Goal: Task Accomplishment & Management: Use online tool/utility

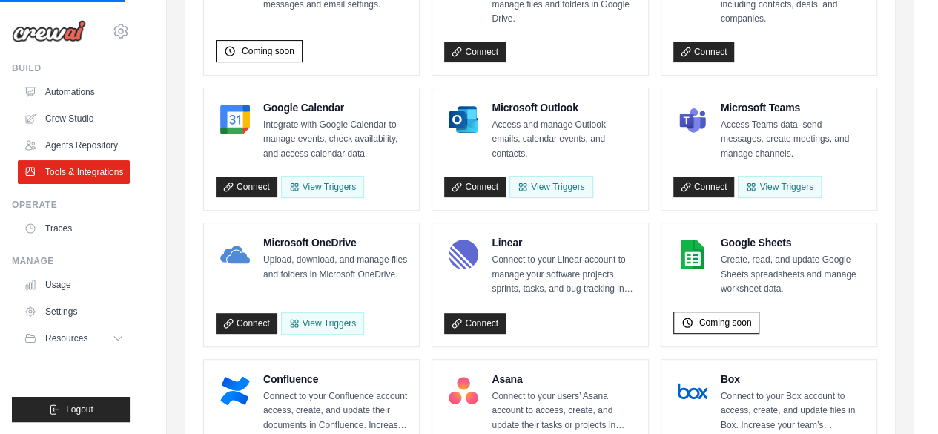
scroll to position [240, 0]
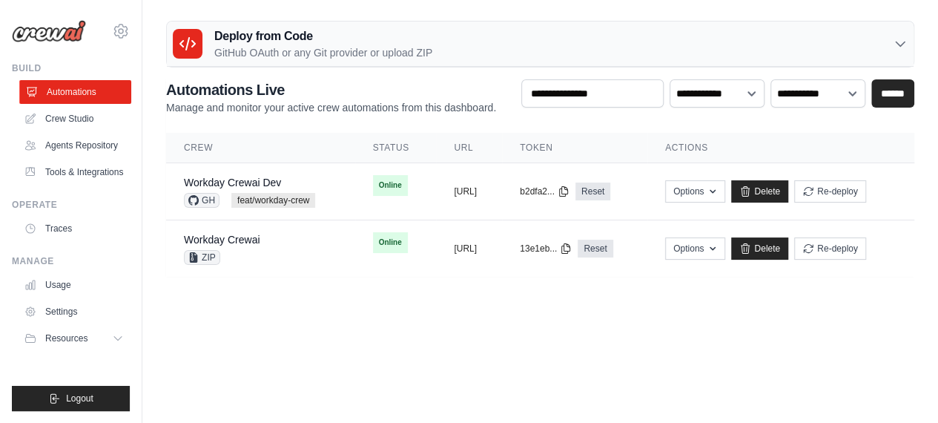
click at [88, 99] on link "Automations" at bounding box center [75, 92] width 112 height 24
click at [96, 119] on link "Crew Studio" at bounding box center [75, 119] width 112 height 24
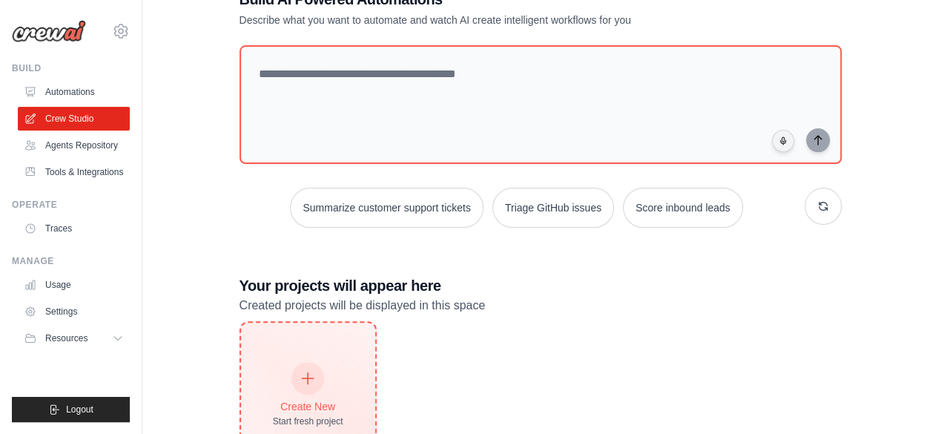
scroll to position [53, 0]
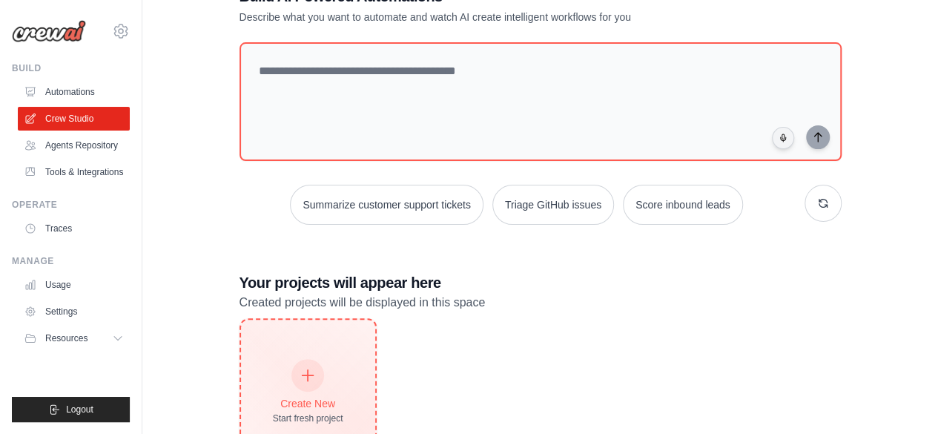
click at [303, 357] on div "Create New Start fresh project" at bounding box center [308, 392] width 134 height 145
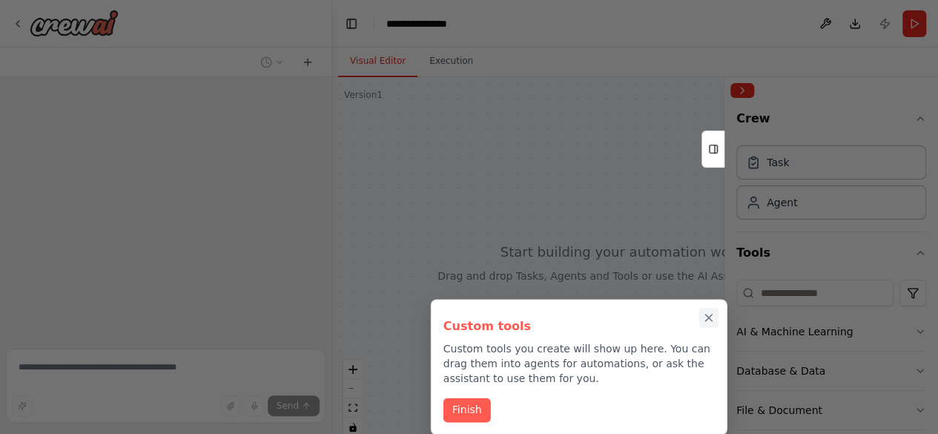
click at [711, 323] on icon "Close walkthrough" at bounding box center [708, 317] width 13 height 13
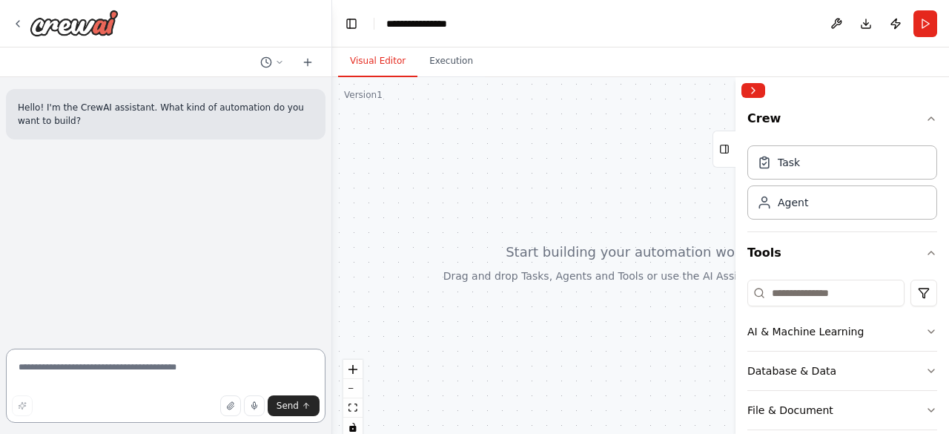
click at [240, 372] on textarea at bounding box center [166, 386] width 320 height 74
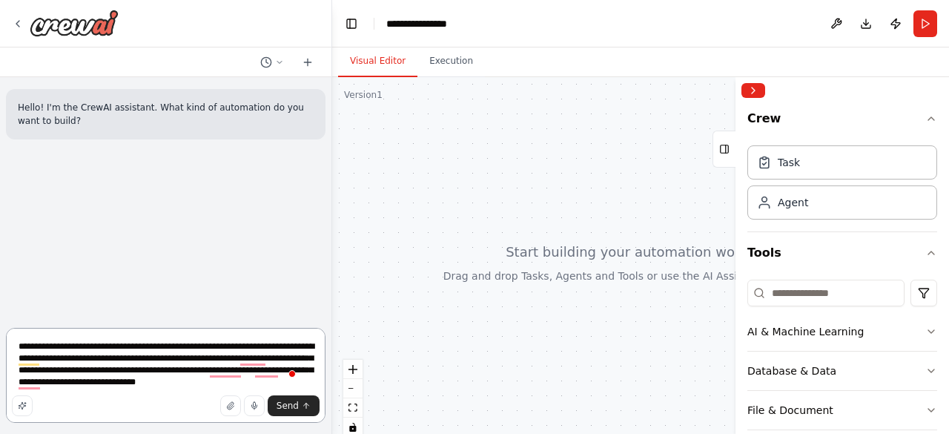
type textarea "**********"
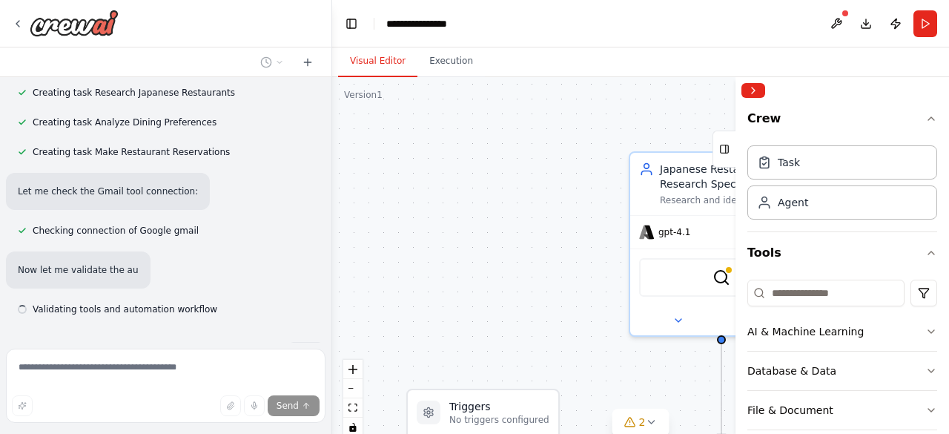
scroll to position [842, 0]
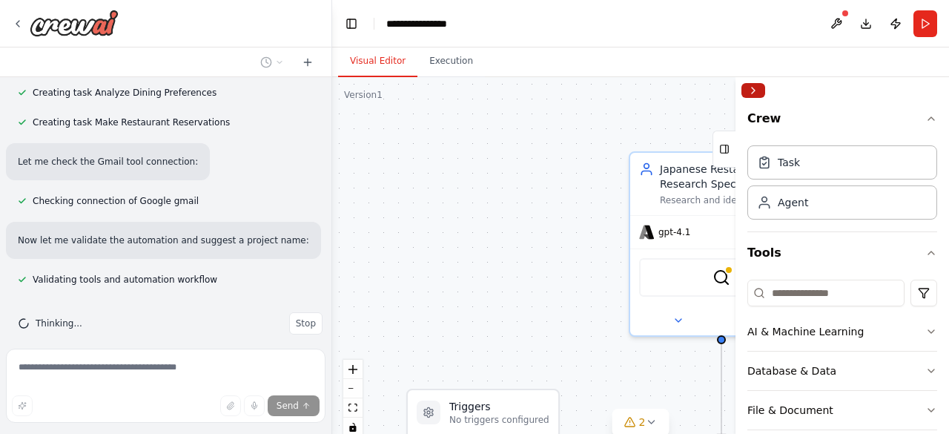
click at [752, 83] on button "Collapse right sidebar" at bounding box center [754, 90] width 24 height 15
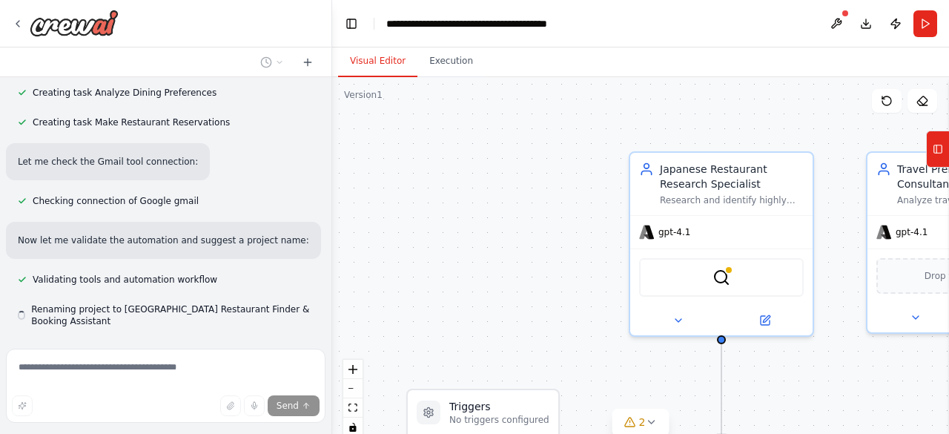
scroll to position [871, 0]
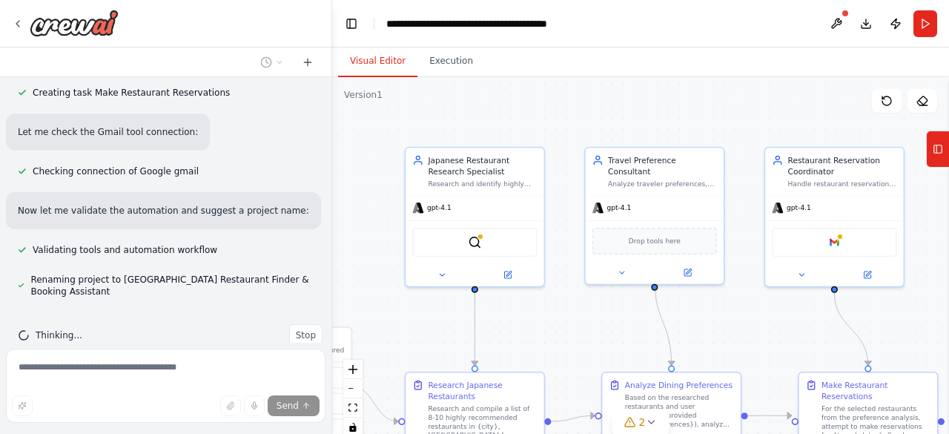
drag, startPoint x: 562, startPoint y: 306, endPoint x: 301, endPoint y: 262, distance: 264.8
click at [301, 262] on div "Hello! I'm the CrewAI assistant. What kind of automation do you want to build? …" at bounding box center [474, 217] width 949 height 434
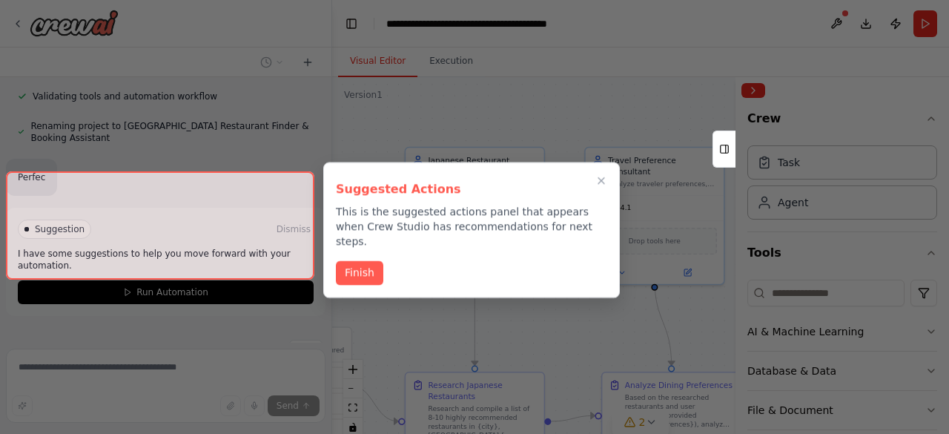
scroll to position [1040, 0]
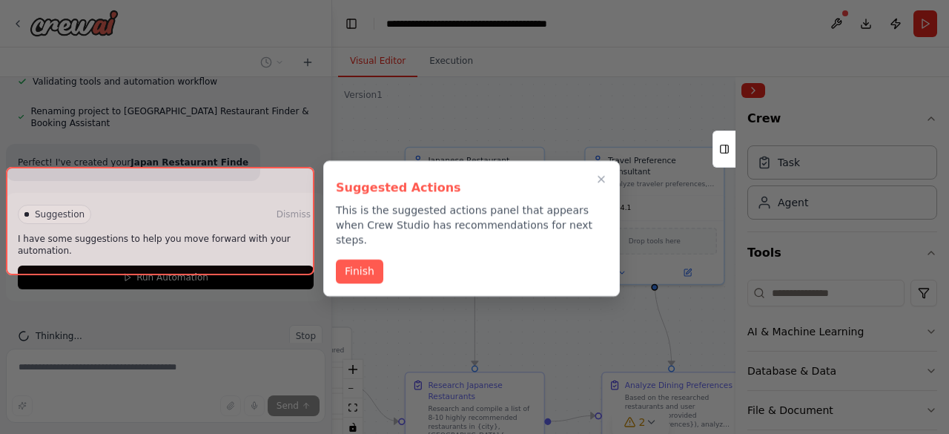
drag, startPoint x: 609, startPoint y: 333, endPoint x: 573, endPoint y: 325, distance: 36.5
click at [573, 325] on div at bounding box center [474, 217] width 949 height 434
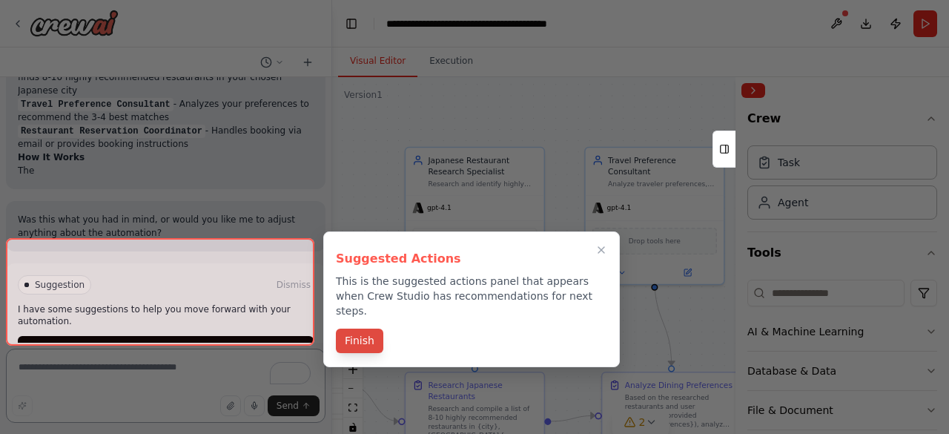
scroll to position [1214, 0]
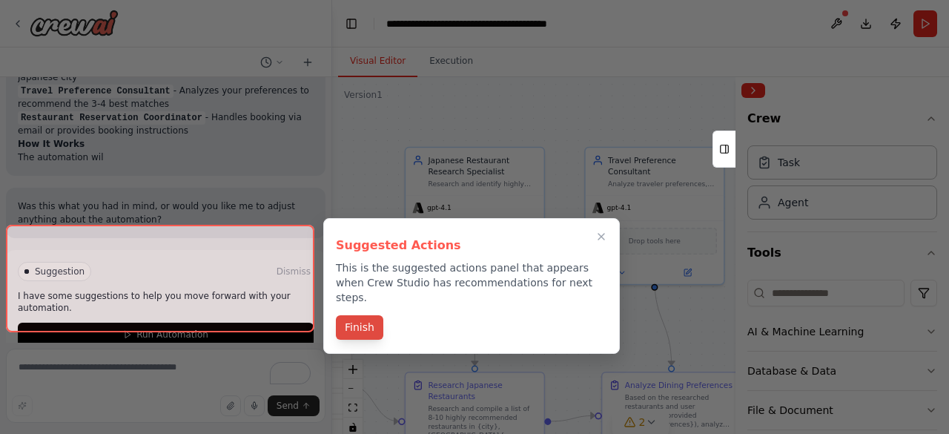
click at [370, 315] on button "Finish" at bounding box center [359, 327] width 47 height 24
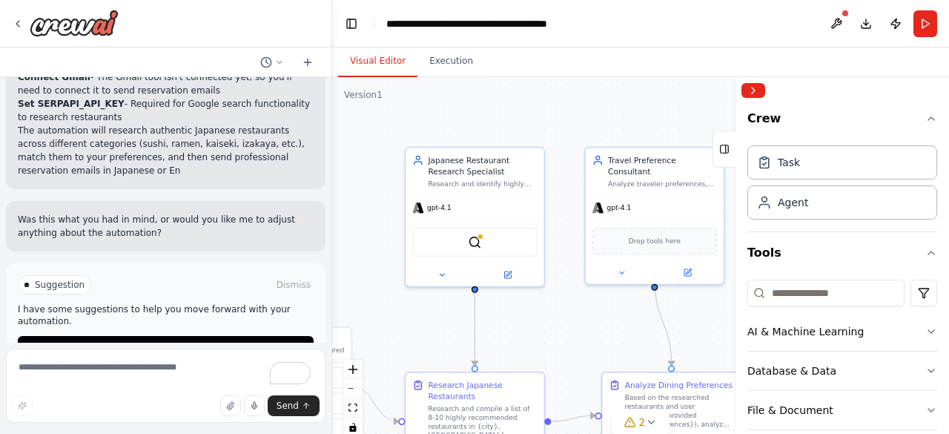
scroll to position [1419, 0]
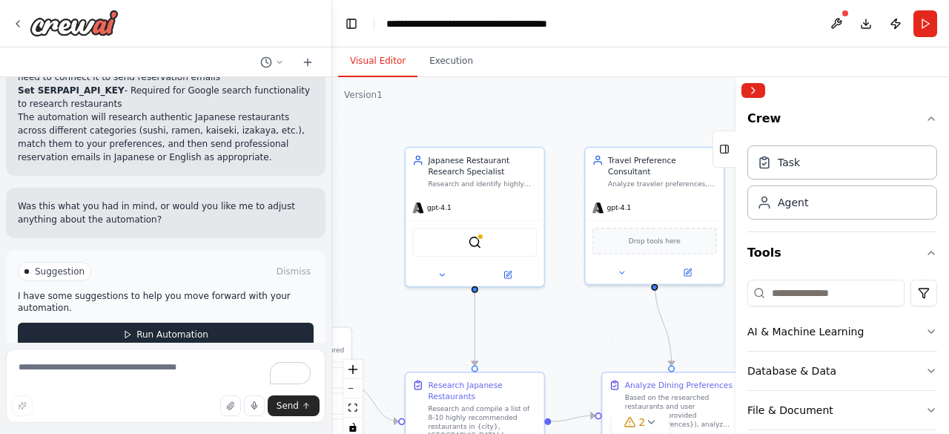
click at [202, 323] on button "Run Automation" at bounding box center [166, 335] width 296 height 24
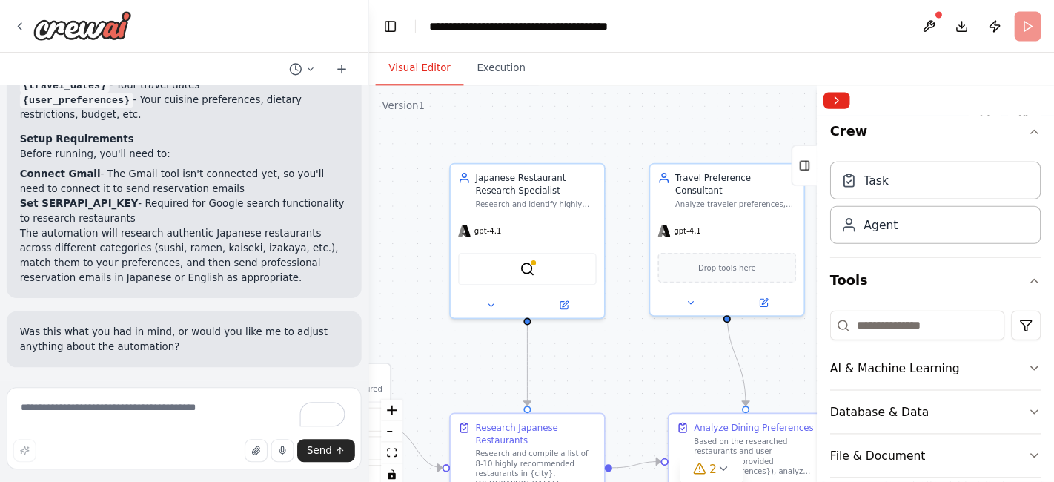
scroll to position [1299, 0]
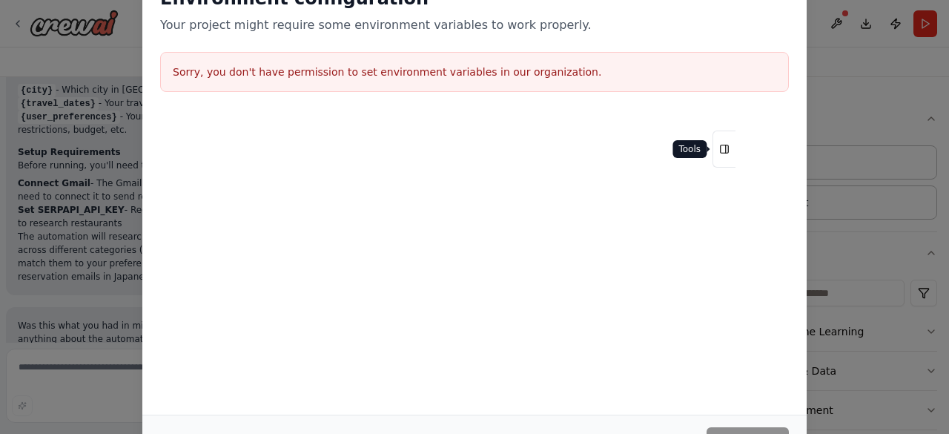
click at [727, 141] on icon at bounding box center [724, 149] width 10 height 24
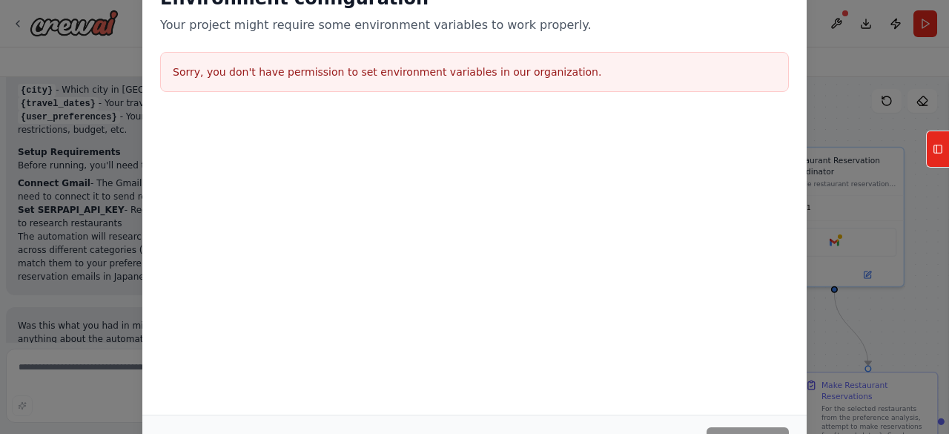
click at [116, 162] on div "Environment configuration Your project might require some environment variables…" at bounding box center [474, 217] width 949 height 434
click at [863, 38] on div "Environment configuration Your project might require some environment variables…" at bounding box center [474, 217] width 949 height 434
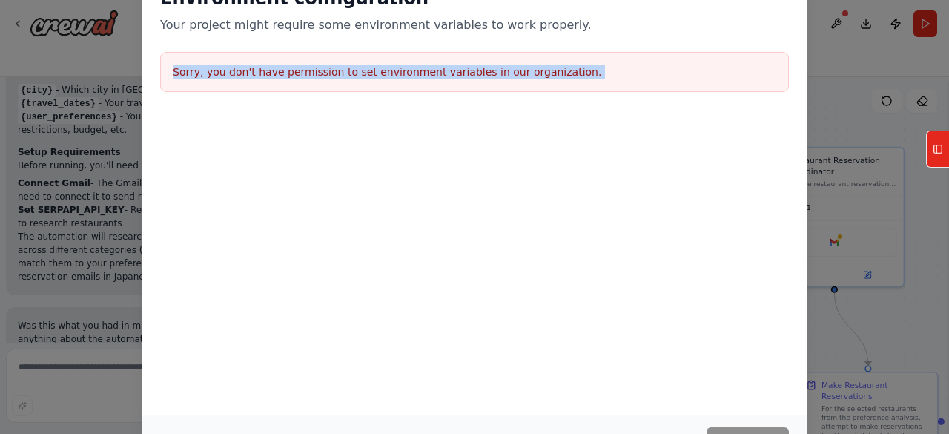
click at [863, 38] on div "Environment configuration Your project might require some environment variables…" at bounding box center [474, 217] width 949 height 434
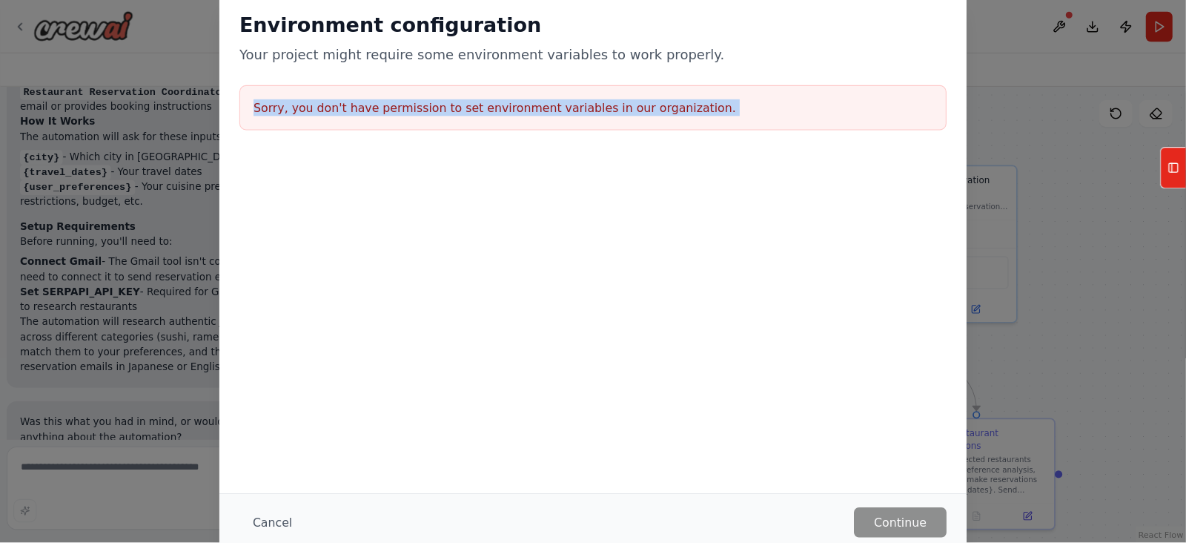
scroll to position [1190, 0]
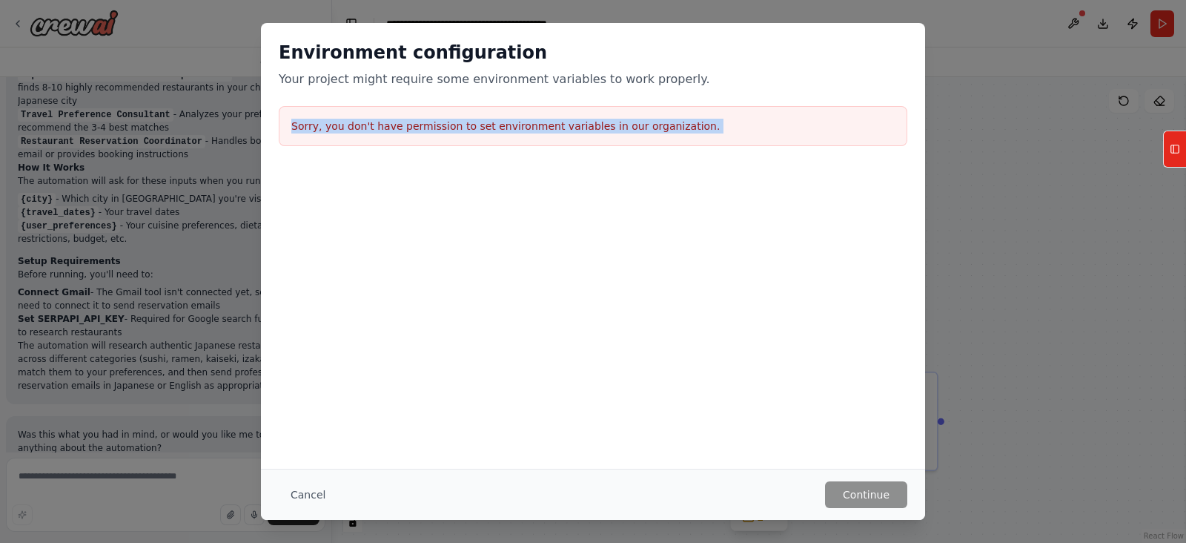
drag, startPoint x: 933, startPoint y: 4, endPoint x: 661, endPoint y: 357, distance: 446.3
click at [661, 357] on div "Environment configuration Your project might require some environment variables…" at bounding box center [593, 246] width 664 height 446
click at [303, 433] on button "Cancel" at bounding box center [308, 494] width 59 height 27
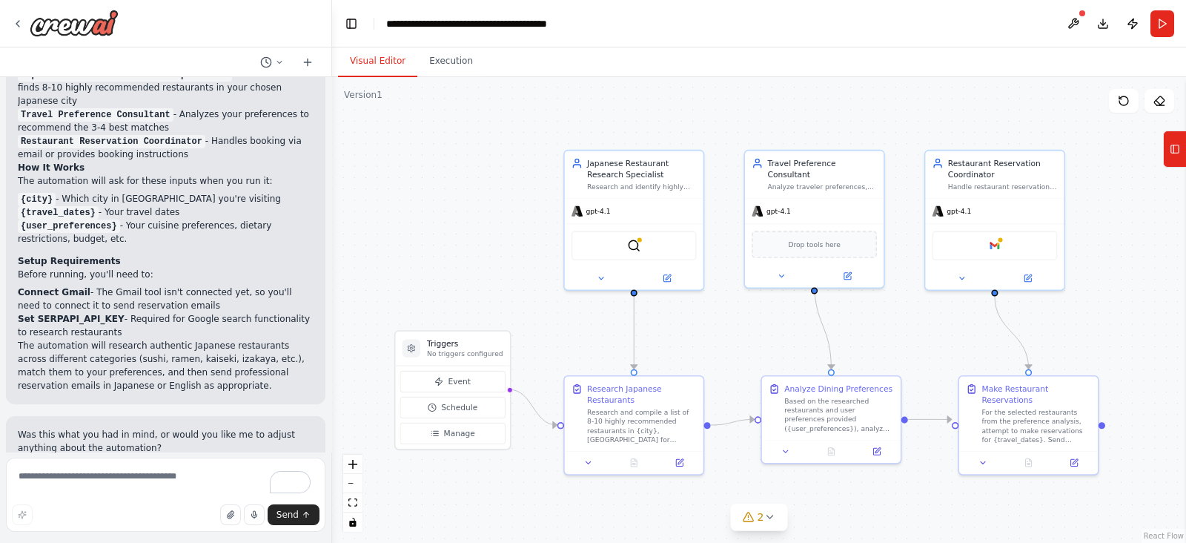
drag, startPoint x: 538, startPoint y: 492, endPoint x: 693, endPoint y: 495, distance: 155.8
click at [693, 433] on div ".deletable-edge-delete-btn { width: 20px; height: 20px; border: 0px solid #ffff…" at bounding box center [759, 310] width 854 height 466
click at [476, 349] on p "No triggers configured" at bounding box center [461, 353] width 76 height 9
click at [453, 349] on p "No triggers configured" at bounding box center [461, 353] width 76 height 9
click at [948, 220] on div "Google gmail" at bounding box center [991, 242] width 139 height 44
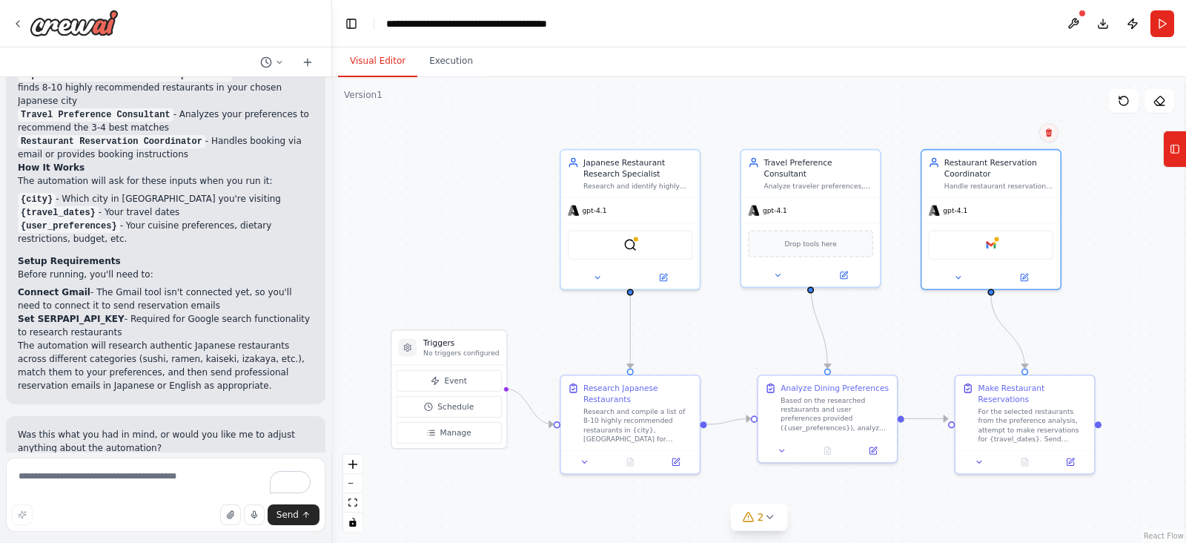
click at [948, 126] on button at bounding box center [1049, 132] width 19 height 19
click at [948, 131] on button "Confirm" at bounding box center [1007, 133] width 53 height 18
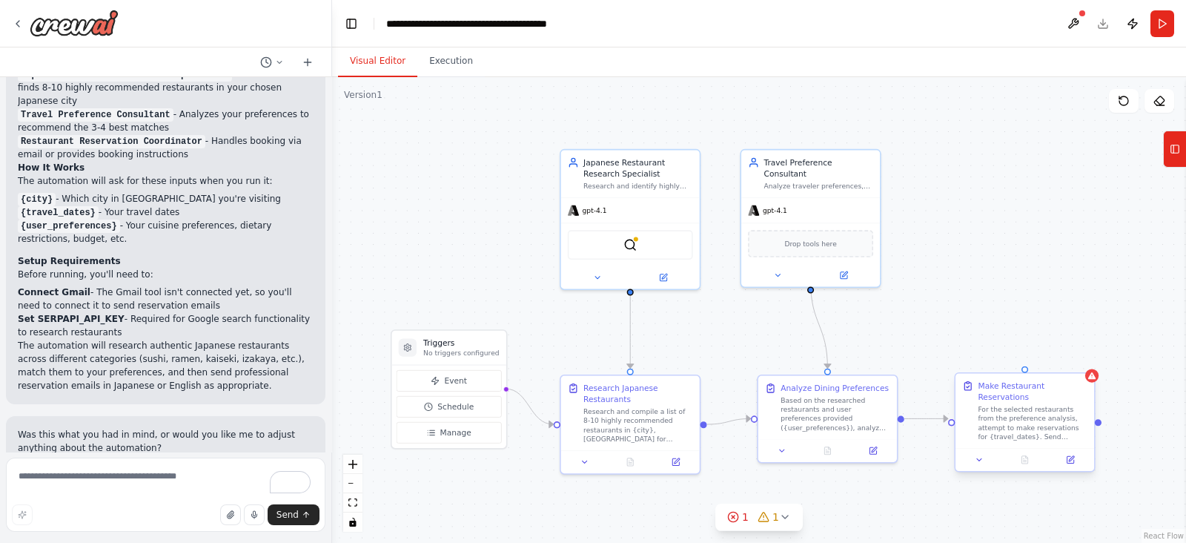
click at [948, 418] on div "For the selected restaurants from the preference analysis, attempt to make rese…" at bounding box center [1033, 423] width 110 height 36
click at [948, 361] on icon at bounding box center [1083, 359] width 9 height 9
click at [948, 360] on button "Confirm" at bounding box center [1040, 360] width 53 height 18
click at [948, 22] on button "Run" at bounding box center [1163, 23] width 24 height 27
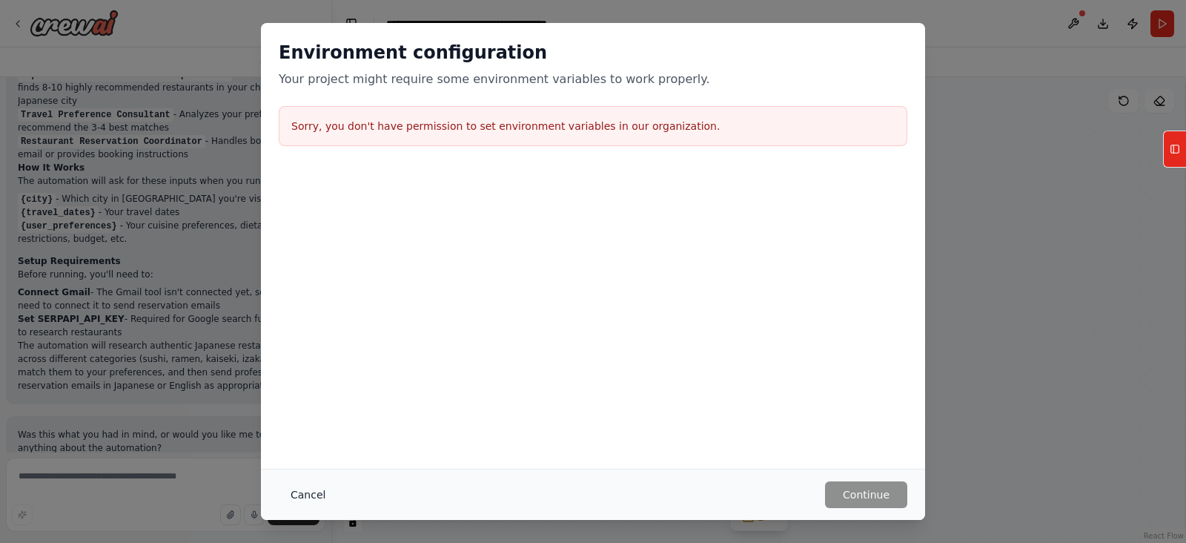
click at [314, 433] on button "Cancel" at bounding box center [308, 494] width 59 height 27
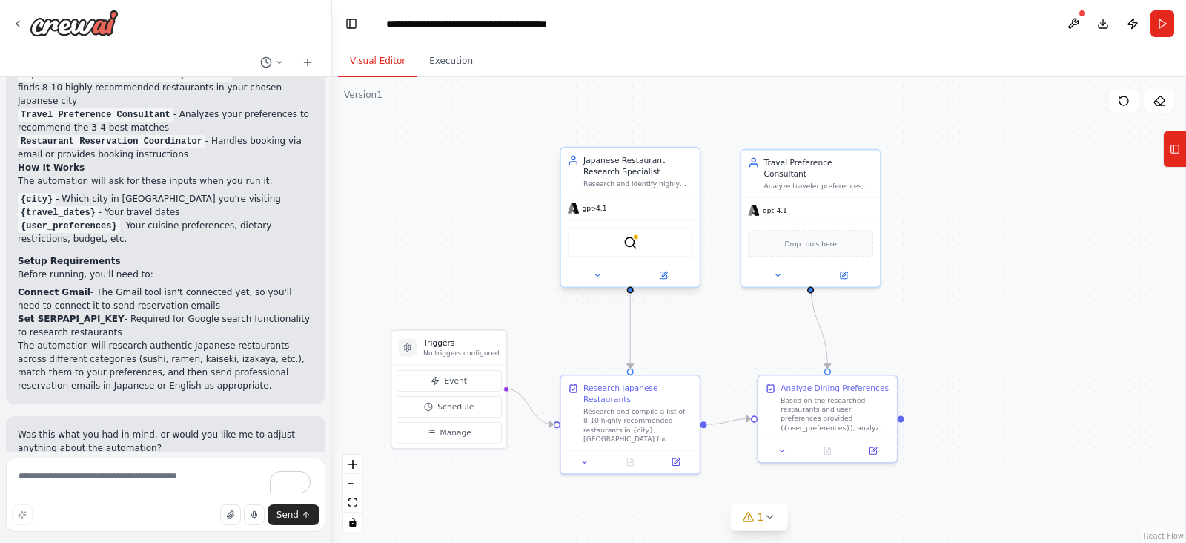
click at [631, 205] on div "gpt-4.1" at bounding box center [630, 208] width 139 height 24
click at [667, 273] on icon at bounding box center [663, 275] width 9 height 9
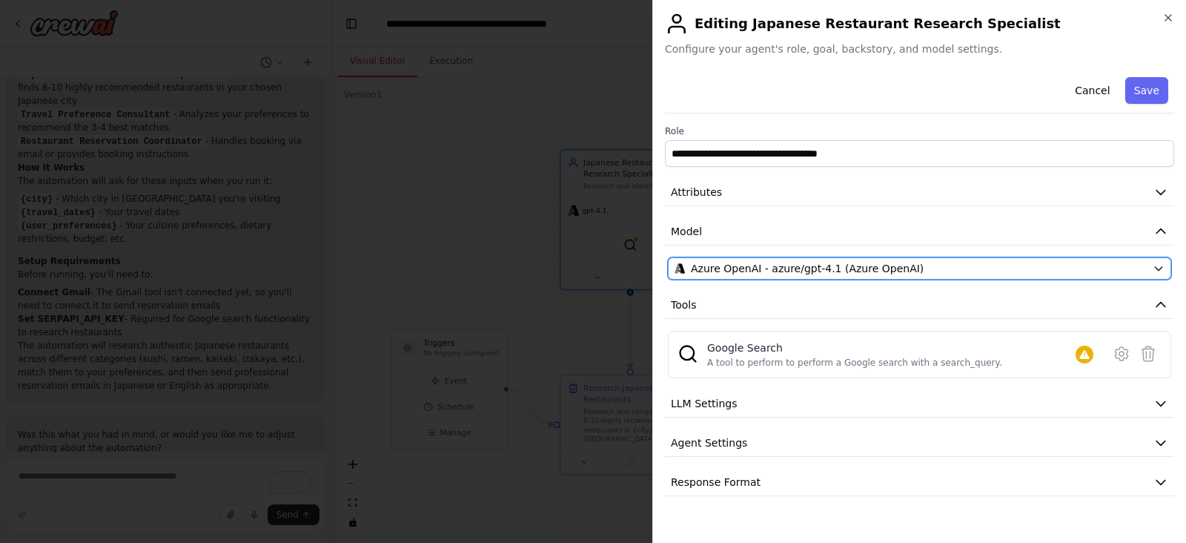
click at [796, 274] on span "Azure OpenAI - azure/gpt-4.1 (Azure OpenAI)" at bounding box center [807, 268] width 233 height 15
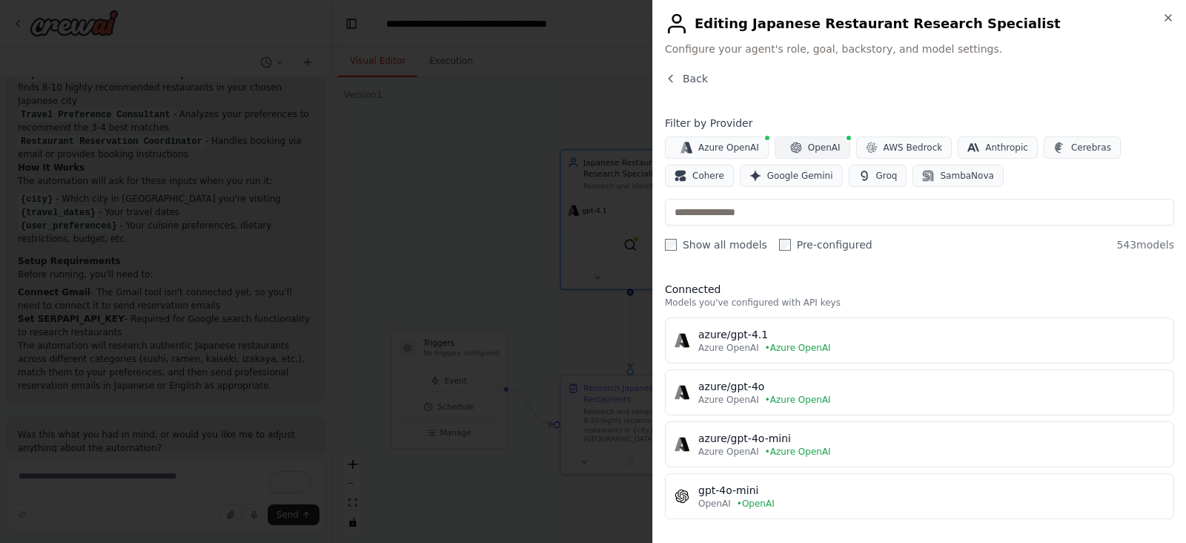
click at [808, 151] on span "OpenAI" at bounding box center [824, 148] width 33 height 12
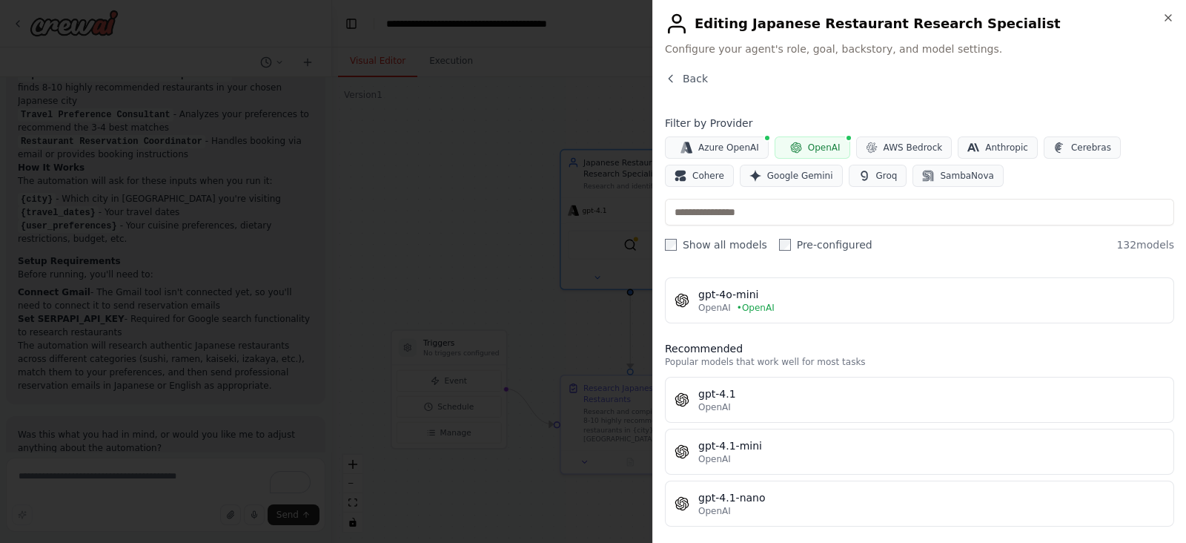
scroll to position [39, 0]
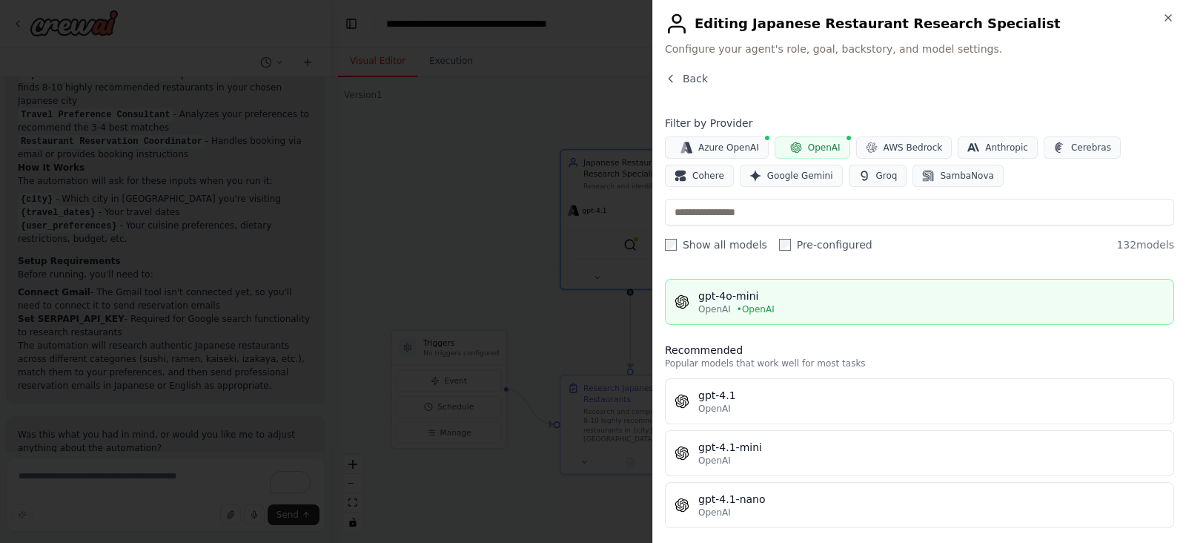
click at [868, 303] on div "OpenAI • OpenAI" at bounding box center [932, 309] width 466 height 12
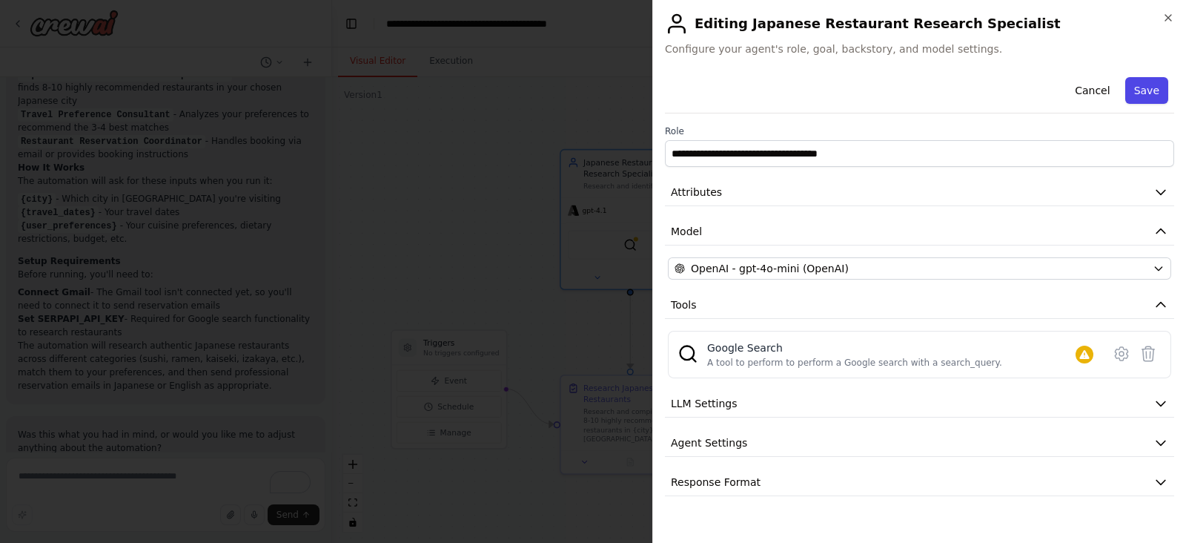
click at [948, 86] on button "Save" at bounding box center [1147, 90] width 43 height 27
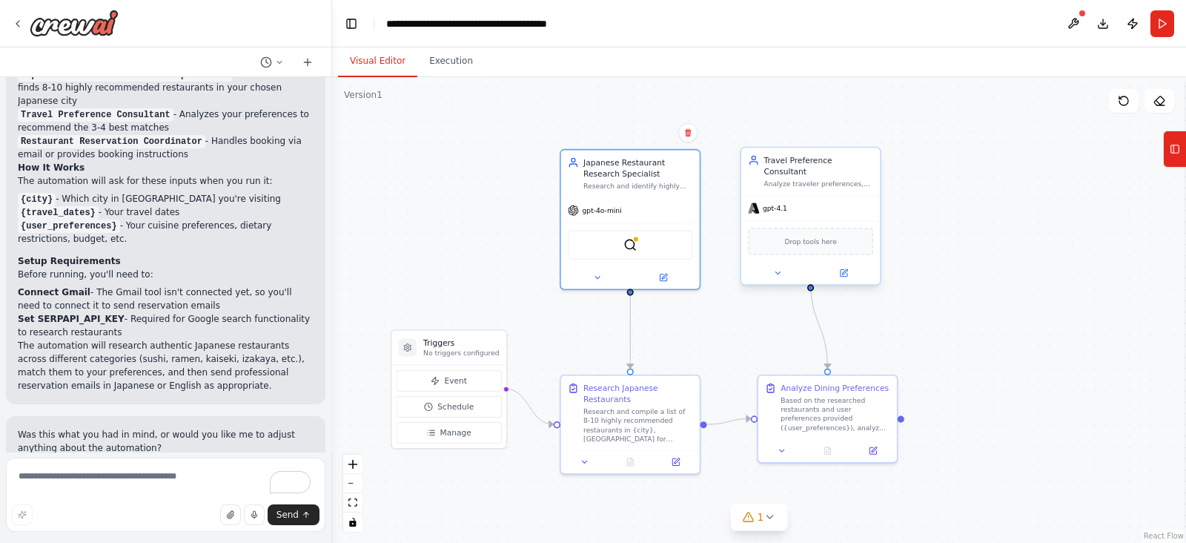
click at [791, 220] on div "Drop tools here" at bounding box center [811, 241] width 139 height 42
click at [773, 204] on span "gpt-4.1" at bounding box center [775, 208] width 24 height 9
click at [849, 266] on button at bounding box center [844, 272] width 64 height 13
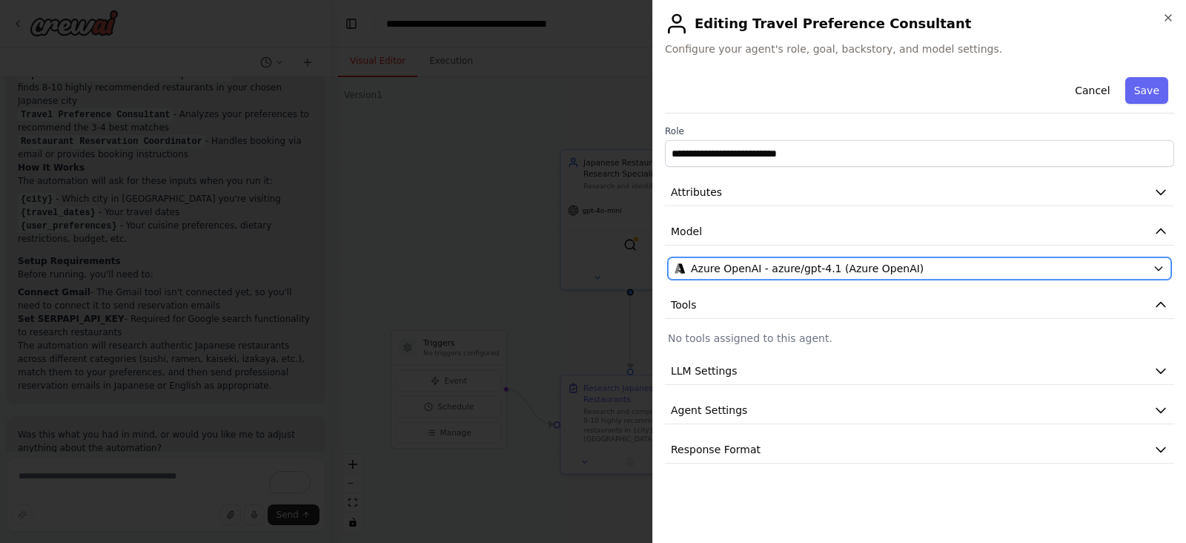
click at [832, 263] on span "Azure OpenAI - azure/gpt-4.1 (Azure OpenAI)" at bounding box center [807, 268] width 233 height 15
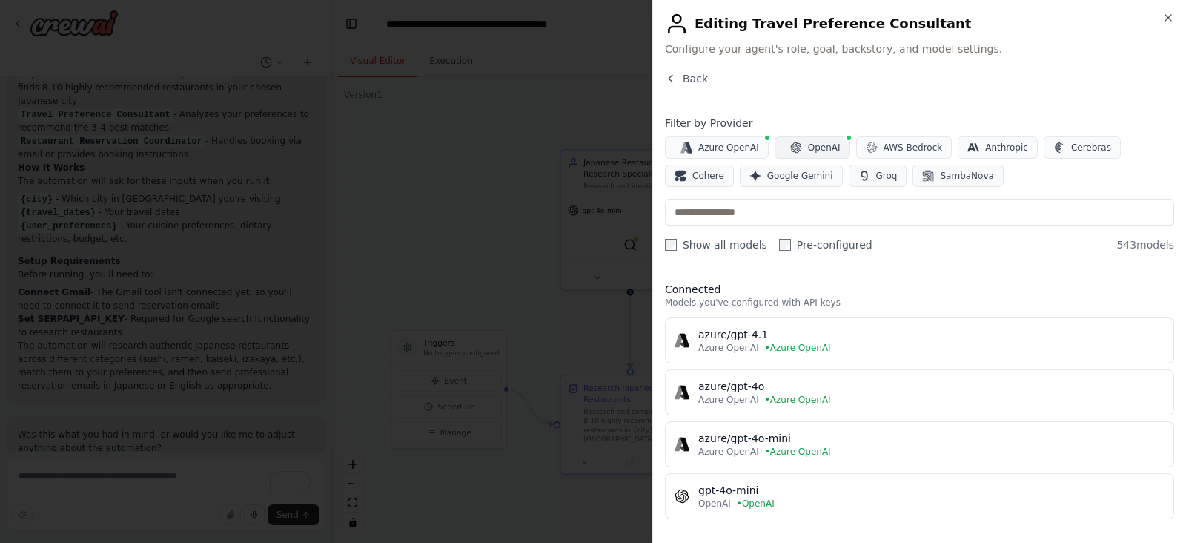
click at [779, 147] on button "OpenAI" at bounding box center [813, 147] width 76 height 22
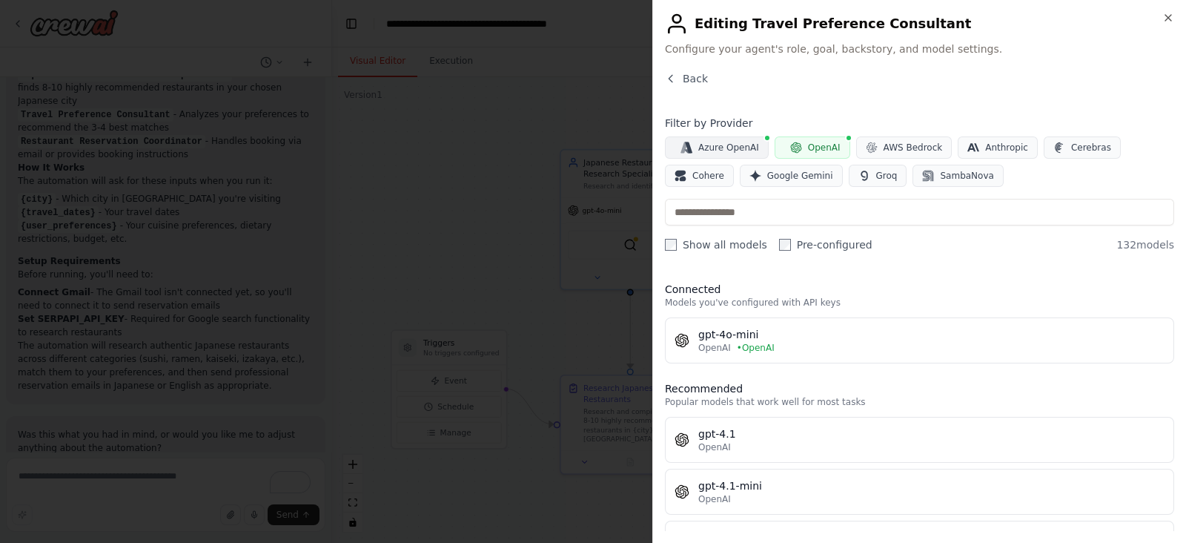
click at [731, 142] on span "Azure OpenAI" at bounding box center [729, 148] width 61 height 12
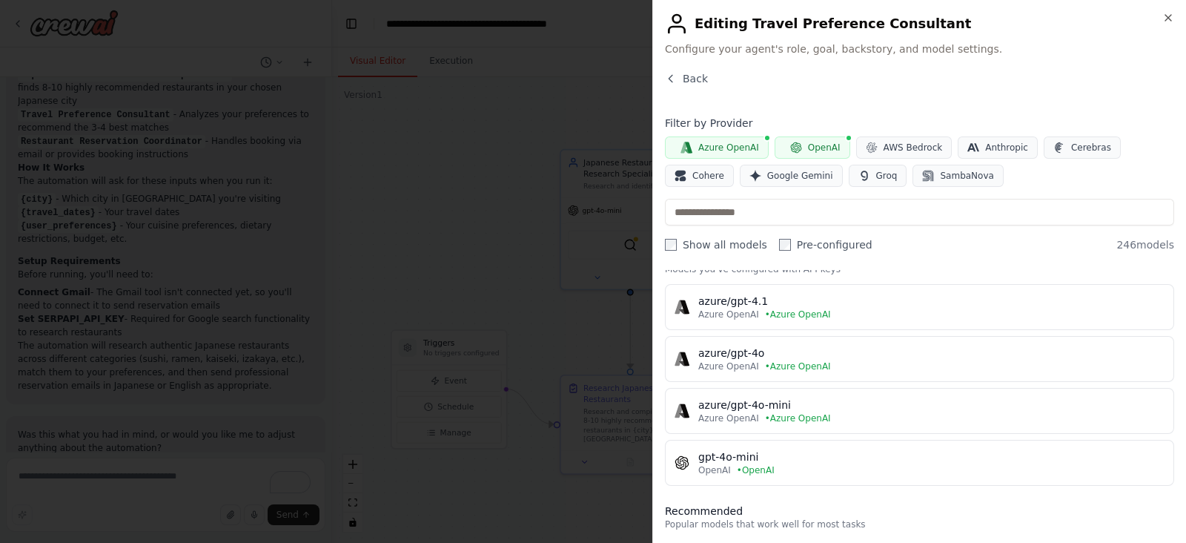
scroll to position [33, 0]
click at [816, 142] on span "OpenAI" at bounding box center [824, 148] width 33 height 12
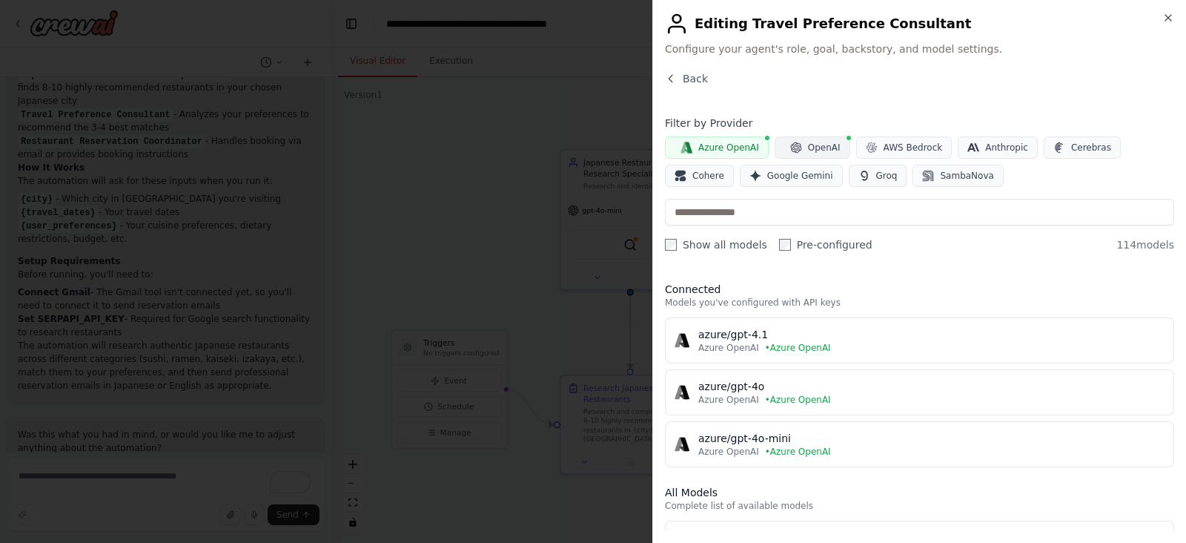
click at [796, 156] on button "OpenAI" at bounding box center [813, 147] width 76 height 22
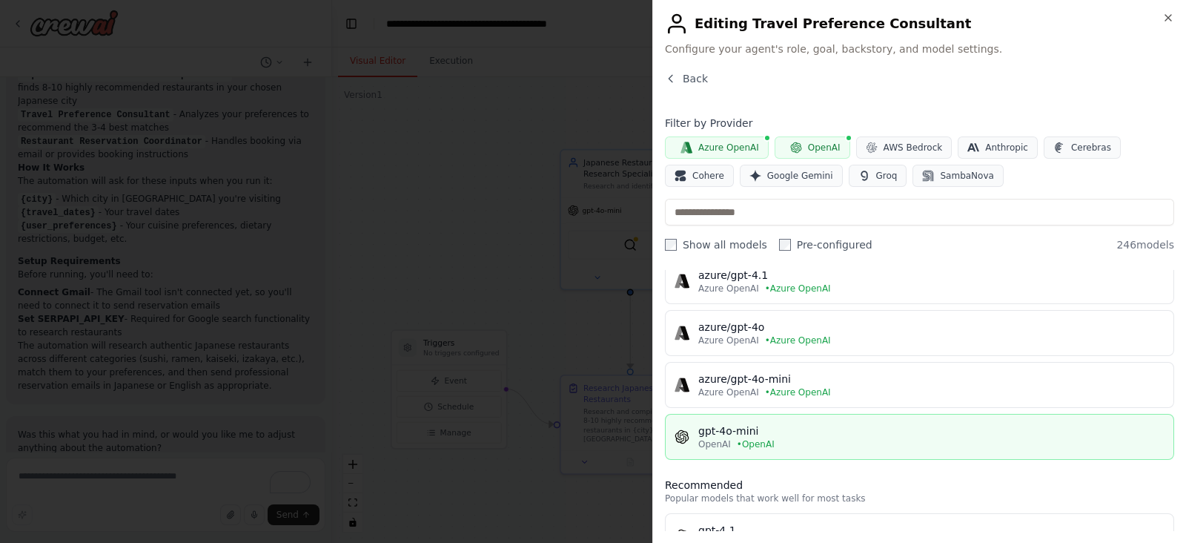
click at [799, 423] on div "gpt-4o-mini" at bounding box center [932, 430] width 466 height 15
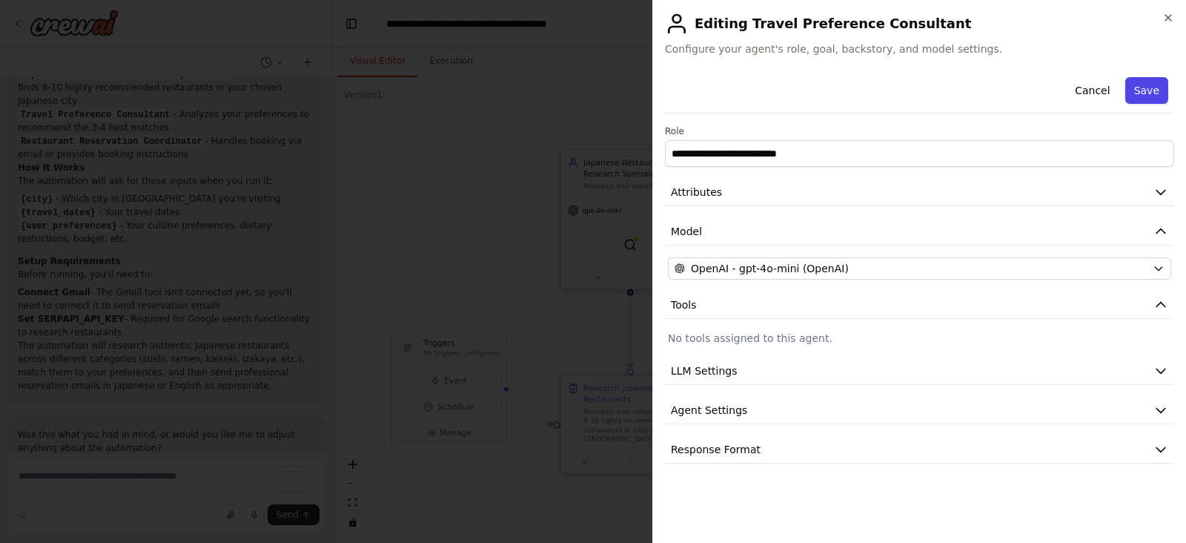
click at [948, 90] on button "Save" at bounding box center [1147, 90] width 43 height 27
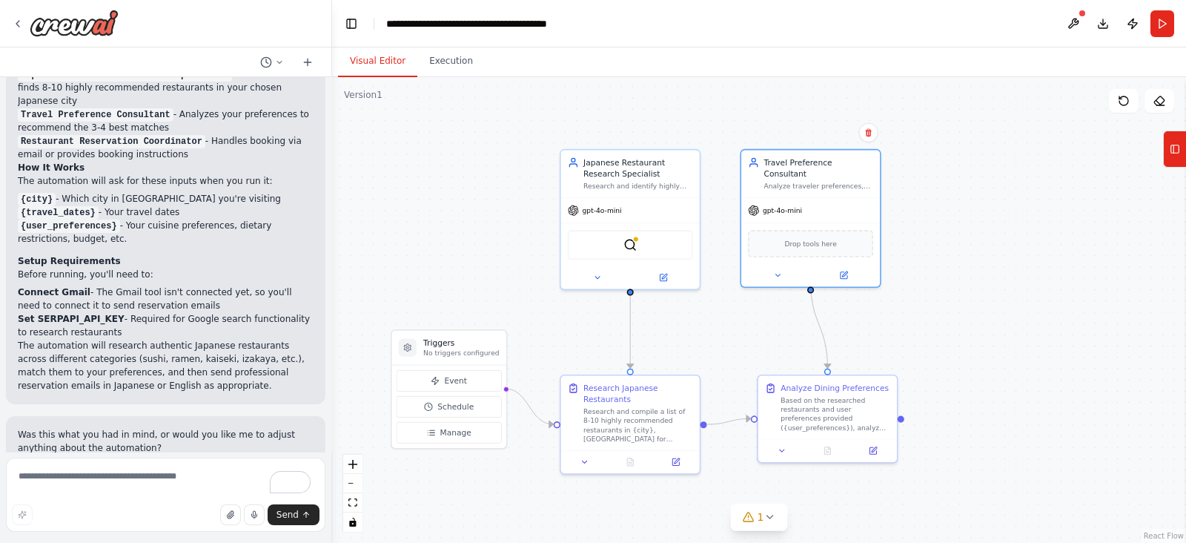
click at [948, 217] on div ".deletable-edge-delete-btn { width: 20px; height: 20px; border: 0px solid #ffff…" at bounding box center [759, 310] width 854 height 466
click at [948, 24] on button "Run" at bounding box center [1163, 23] width 24 height 27
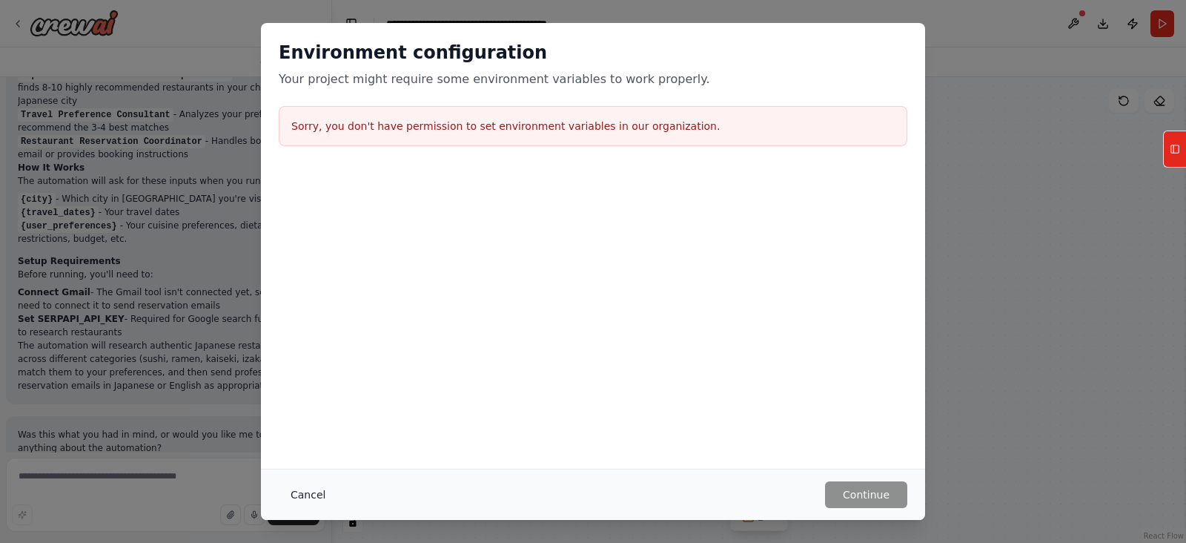
click at [304, 433] on button "Cancel" at bounding box center [308, 494] width 59 height 27
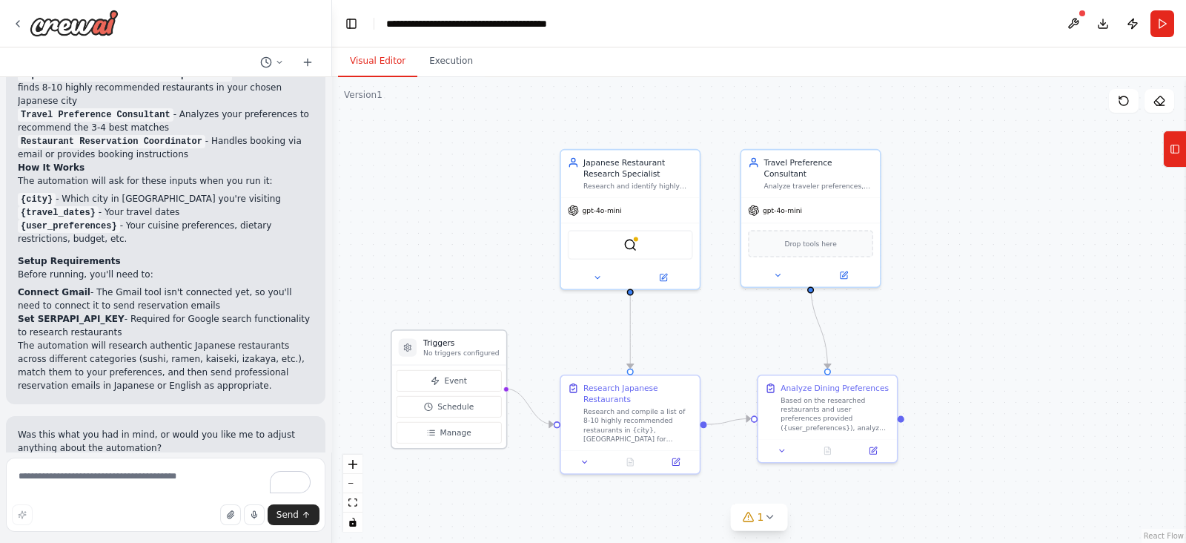
click at [482, 349] on p "No triggers configured" at bounding box center [461, 353] width 76 height 9
click at [635, 246] on img at bounding box center [630, 242] width 13 height 13
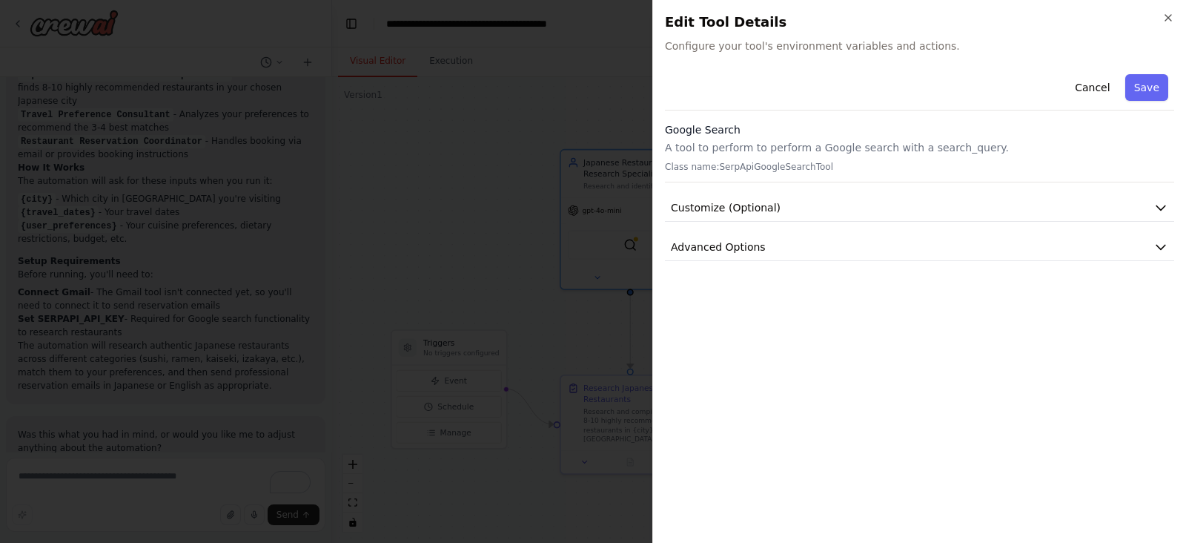
click at [768, 148] on p "A tool to perform to perform a Google search with a search_query." at bounding box center [919, 147] width 509 height 15
click at [948, 201] on icon "button" at bounding box center [1161, 207] width 15 height 15
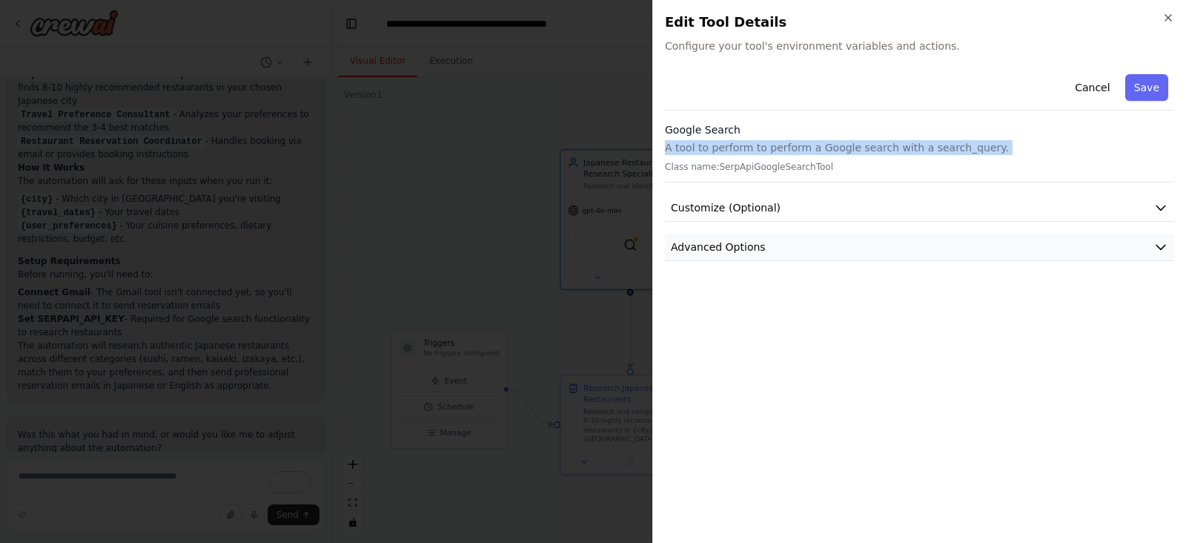
click at [948, 238] on button "Advanced Options" at bounding box center [919, 247] width 509 height 27
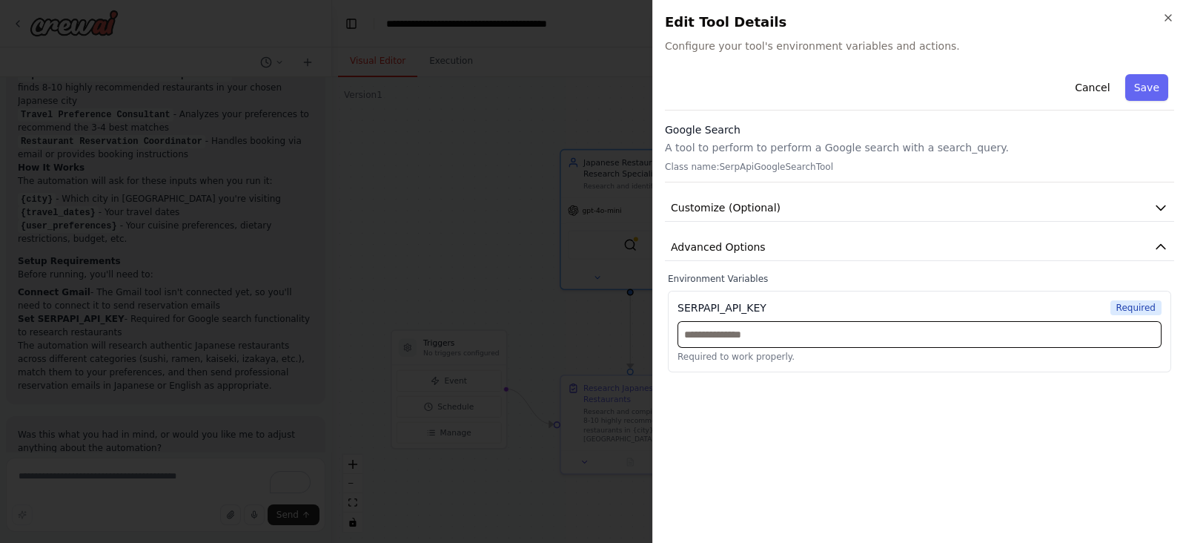
click at [886, 333] on input "text" at bounding box center [920, 334] width 484 height 27
